Goal: Information Seeking & Learning: Find specific fact

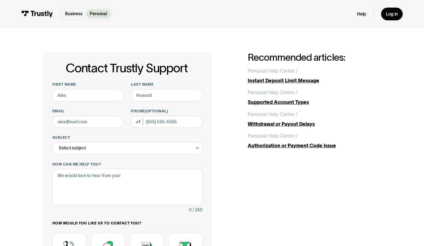
click at [40, 15] on img at bounding box center [36, 14] width 31 height 7
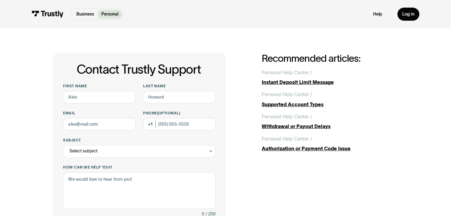
scroll to position [1, 0]
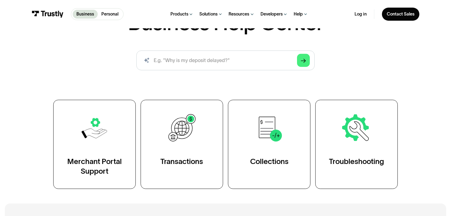
scroll to position [91, 0]
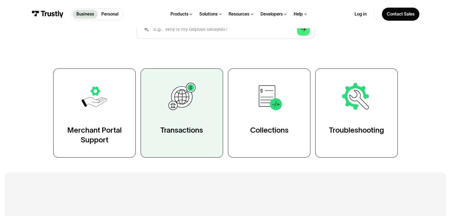
click at [170, 129] on div "Transactions" at bounding box center [181, 130] width 43 height 10
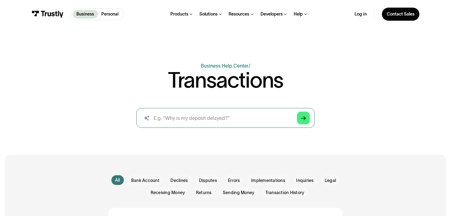
scroll to position [12, 0]
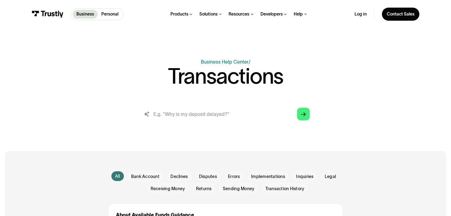
click at [177, 116] on input "search" at bounding box center [225, 114] width 178 height 20
type input "n"
type input "negative data"
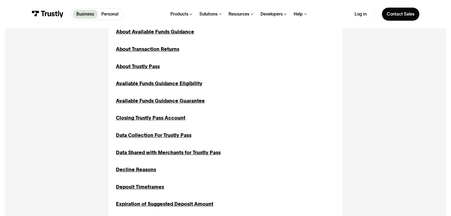
scroll to position [183, 0]
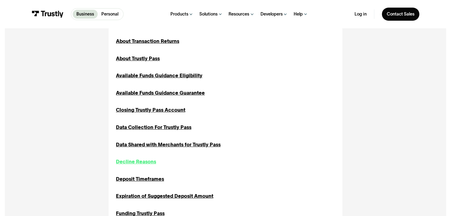
click at [145, 163] on div "Decline Reasons" at bounding box center [136, 161] width 40 height 7
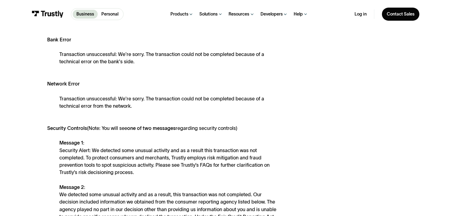
scroll to position [256, 0]
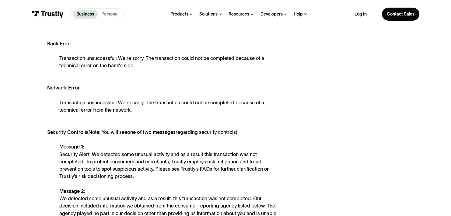
click at [110, 13] on p "Personal" at bounding box center [109, 14] width 17 height 6
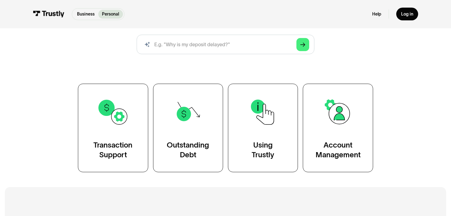
scroll to position [106, 0]
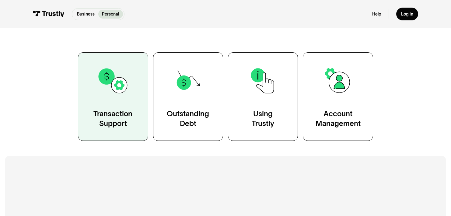
click at [111, 122] on div "Transaction Support" at bounding box center [112, 118] width 39 height 19
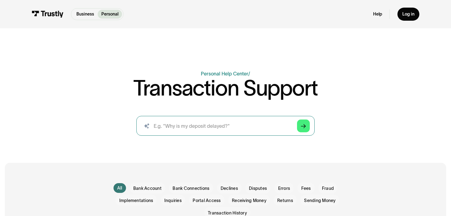
scroll to position [16, 0]
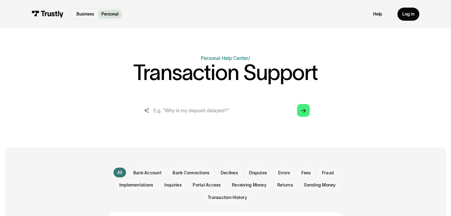
click at [171, 111] on input "search" at bounding box center [225, 110] width 178 height 20
click at [231, 170] on span "Declines" at bounding box center [229, 173] width 17 height 6
click at [231, 172] on span "Declines" at bounding box center [229, 173] width 17 height 6
click at [204, 108] on input "search" at bounding box center [225, 110] width 178 height 20
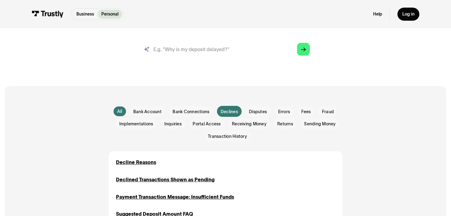
scroll to position [108, 0]
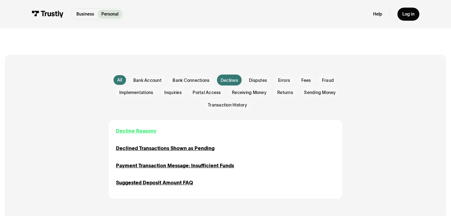
click at [138, 134] on div "Decline Reasons" at bounding box center [136, 130] width 40 height 7
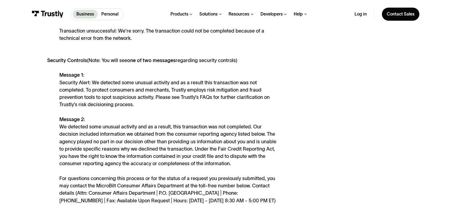
scroll to position [359, 0]
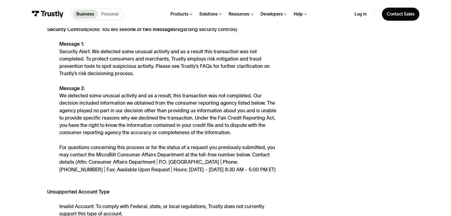
click at [109, 15] on p "Personal" at bounding box center [109, 14] width 17 height 6
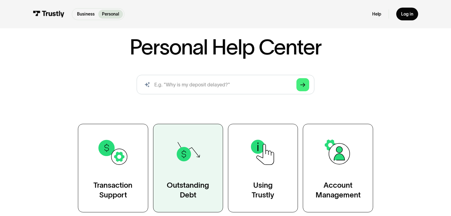
scroll to position [97, 0]
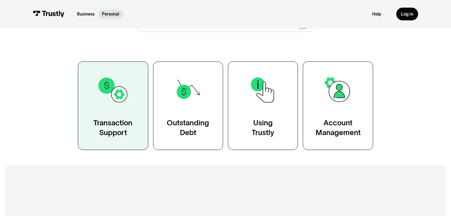
click at [111, 126] on div "Transaction Support" at bounding box center [112, 127] width 39 height 19
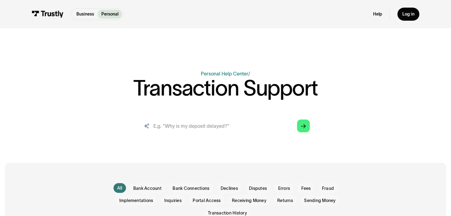
click at [195, 128] on input "search" at bounding box center [225, 126] width 178 height 20
click at [192, 129] on input "search" at bounding box center [225, 126] width 178 height 20
click at [204, 126] on input "search" at bounding box center [225, 126] width 178 height 20
type input "why is my deposit declined"
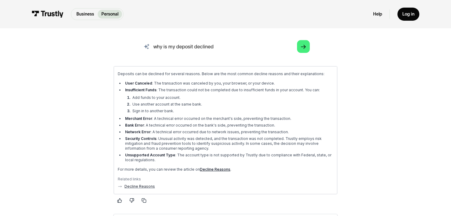
scroll to position [83, 0]
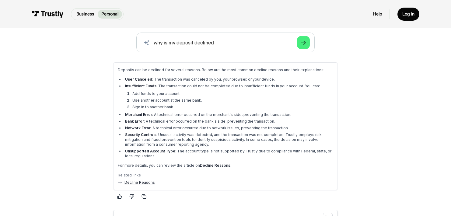
click at [216, 166] on link "Decline Reasons" at bounding box center [215, 165] width 30 height 5
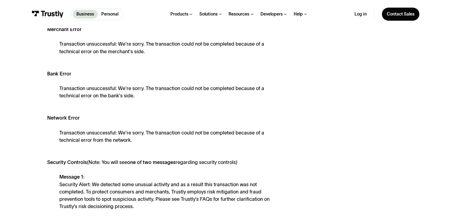
scroll to position [276, 0]
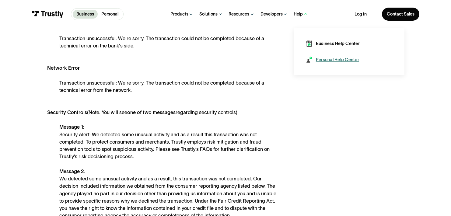
click at [316, 59] on link "Personal Help Center" at bounding box center [332, 60] width 53 height 6
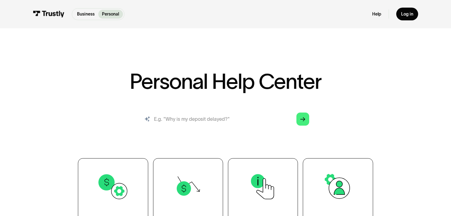
click at [200, 118] on input "search" at bounding box center [225, 118] width 177 height 19
type input "FAQs"
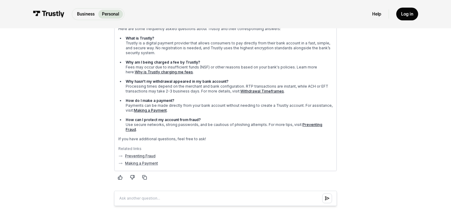
scroll to position [93, 0]
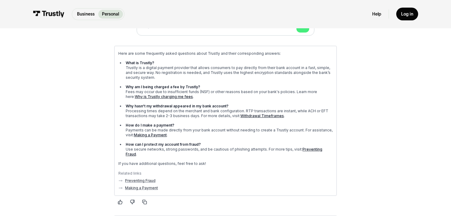
click at [254, 114] on link "Withdrawal Timeframes" at bounding box center [262, 115] width 44 height 5
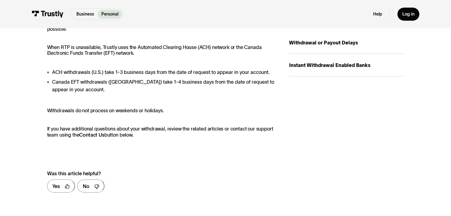
scroll to position [138, 0]
